Goal: Check status

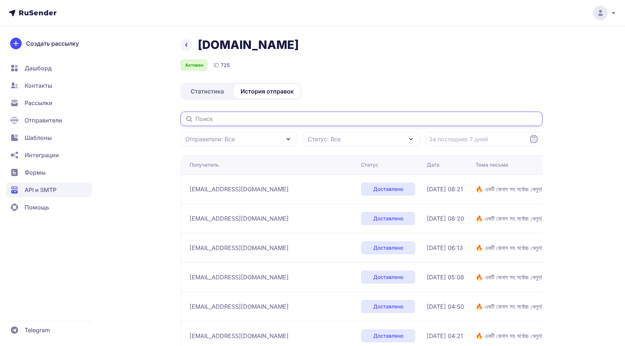
click at [273, 120] on input "text" at bounding box center [362, 118] width 362 height 14
paste input "md.sayedvai"
type input "md.sayedvai"
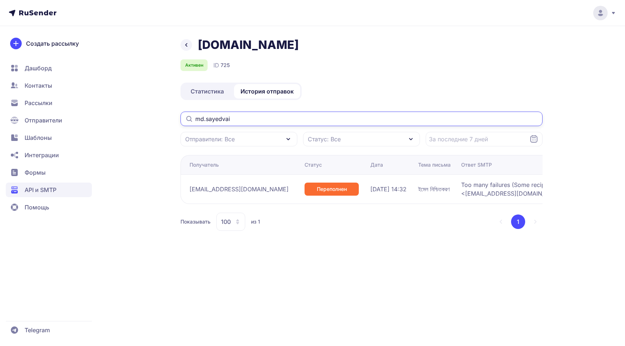
click at [327, 114] on input "md.sayedvai" at bounding box center [362, 118] width 362 height 14
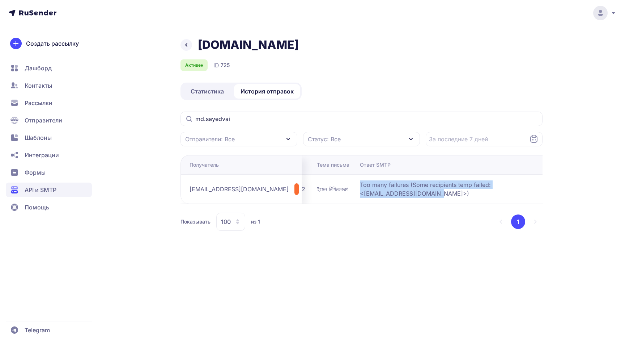
drag, startPoint x: 353, startPoint y: 182, endPoint x: 439, endPoint y: 194, distance: 86.5
click at [439, 194] on span "Too many failures (Some recipients temp failed: <md.sayedvai@gmail.com>)" at bounding box center [450, 188] width 181 height 17
click at [481, 181] on span "Too many failures (Some recipients temp failed: <md.sayedvai@gmail.com>)" at bounding box center [450, 188] width 181 height 17
copy span "Too many failures (Some recipients temp failed"
click at [383, 220] on div "Показывать 100 из 1 1" at bounding box center [362, 221] width 362 height 18
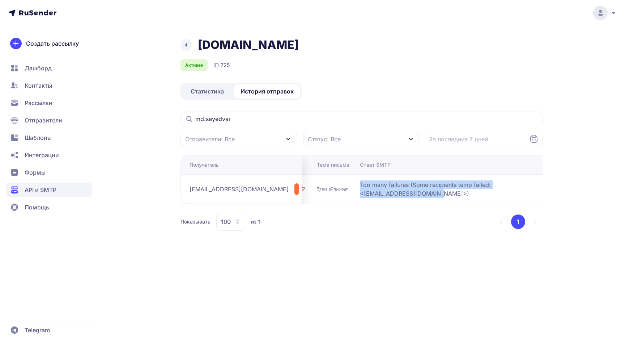
drag, startPoint x: 443, startPoint y: 196, endPoint x: 352, endPoint y: 185, distance: 91.6
click at [357, 185] on td "Too many failures (Some recipients temp failed: <md.sayedvai@gmail.com>)" at bounding box center [453, 188] width 192 height 29
copy span "Too many failures (Some recipients temp failed: <md.sayedvai@gmail.com>)"
